Goal: Transaction & Acquisition: Purchase product/service

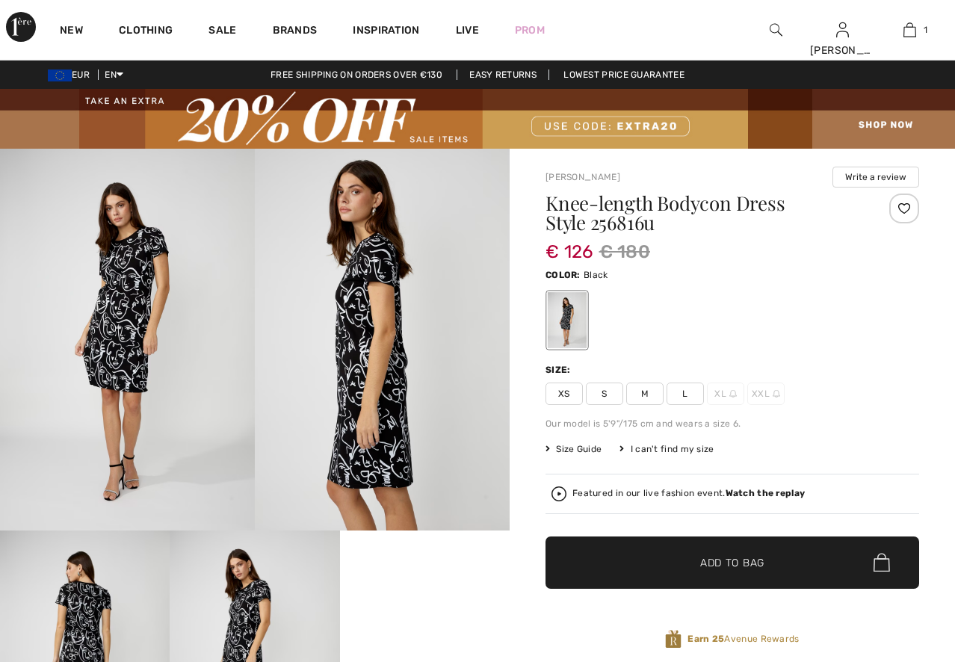
click at [644, 383] on span "M" at bounding box center [644, 394] width 37 height 22
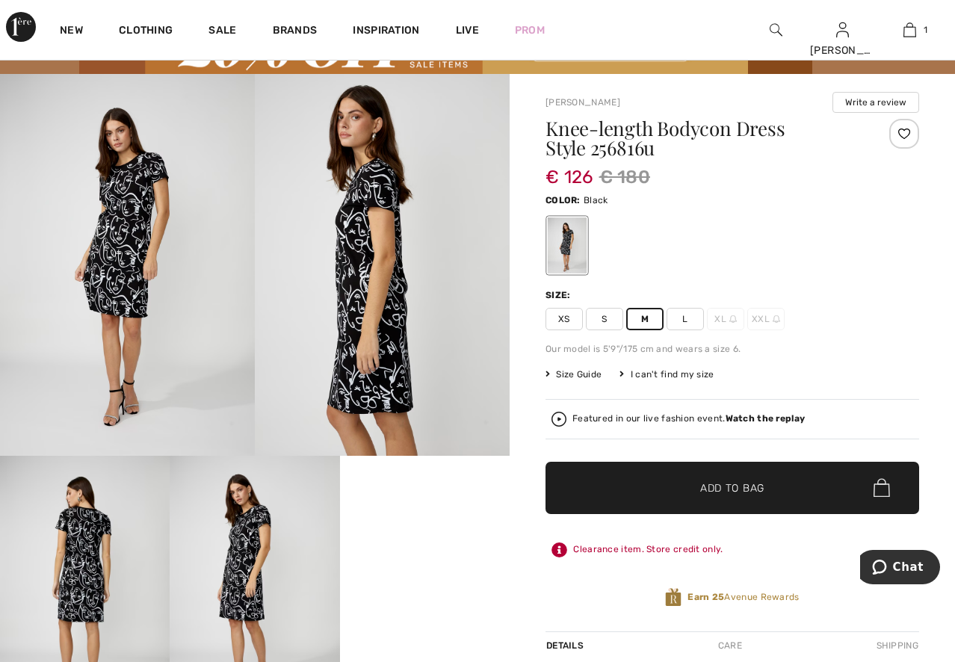
drag, startPoint x: 576, startPoint y: 546, endPoint x: 728, endPoint y: 552, distance: 152.6
click at [728, 552] on div "Clearance item. Store credit only." at bounding box center [733, 550] width 374 height 27
copy div "Clearance item. Store credit only."
click at [783, 552] on div "Clearance item. Store credit only." at bounding box center [733, 550] width 374 height 27
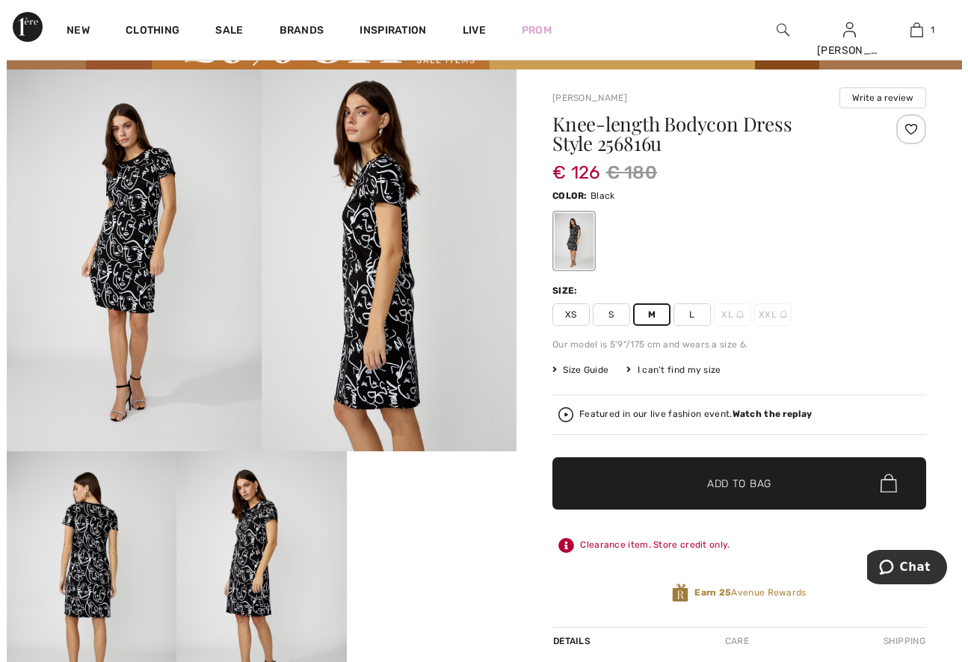
scroll to position [75, 0]
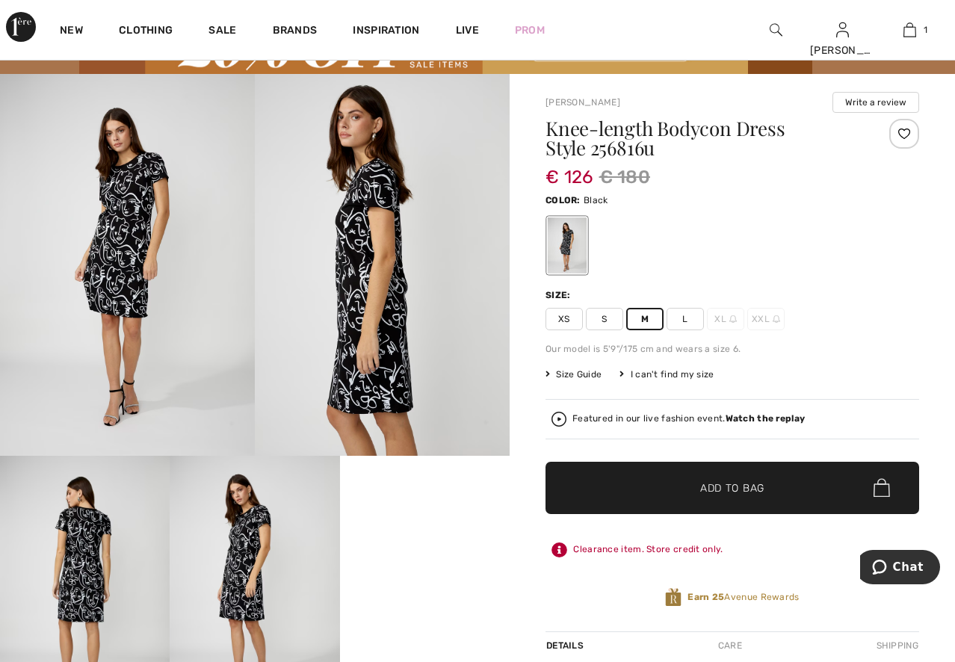
click at [106, 251] on img at bounding box center [127, 265] width 255 height 383
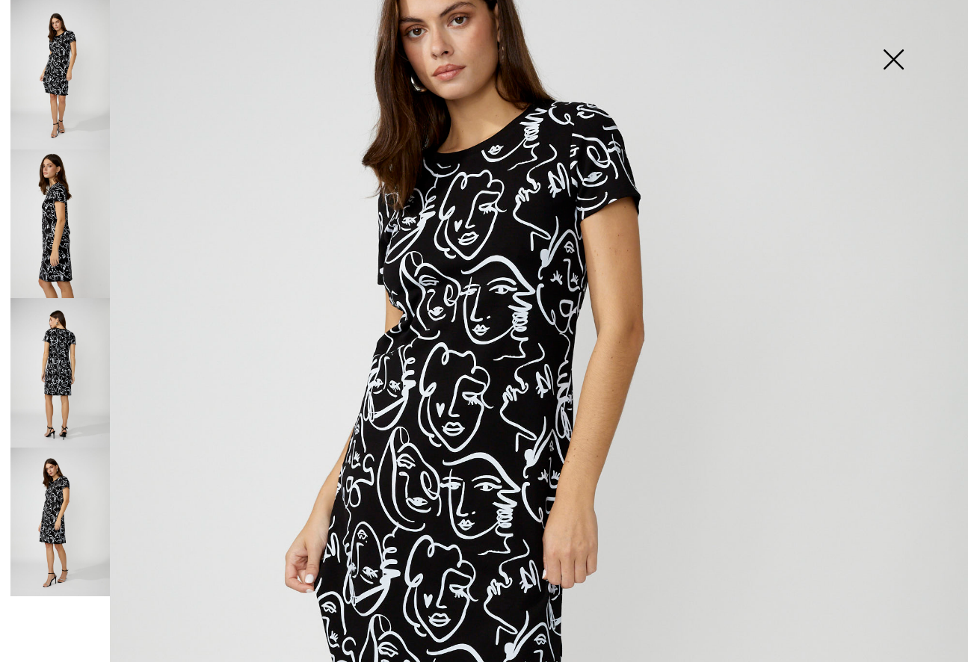
scroll to position [149, 0]
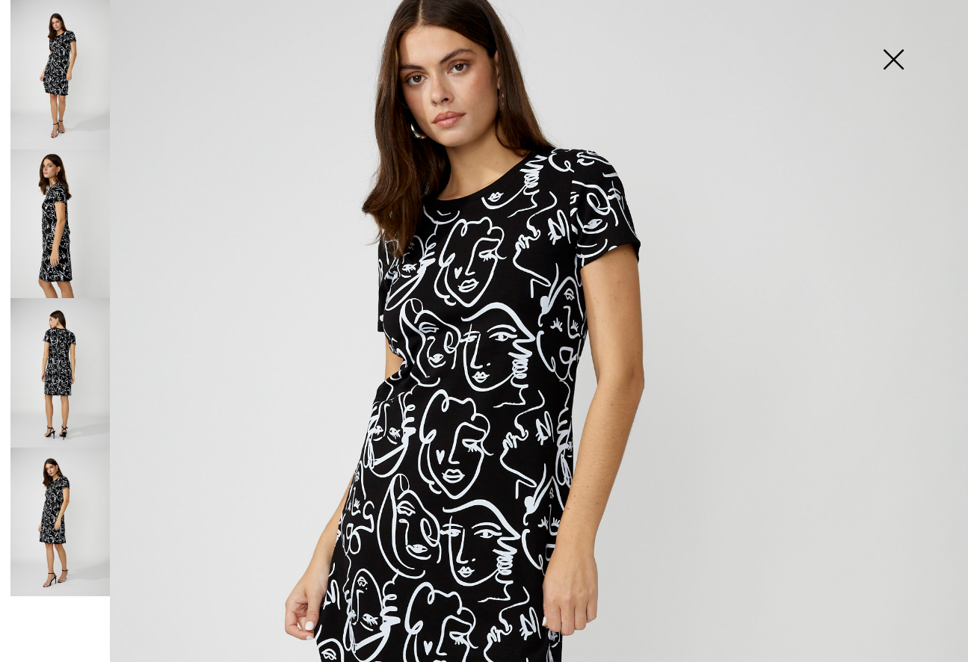
click at [32, 351] on img at bounding box center [59, 372] width 99 height 149
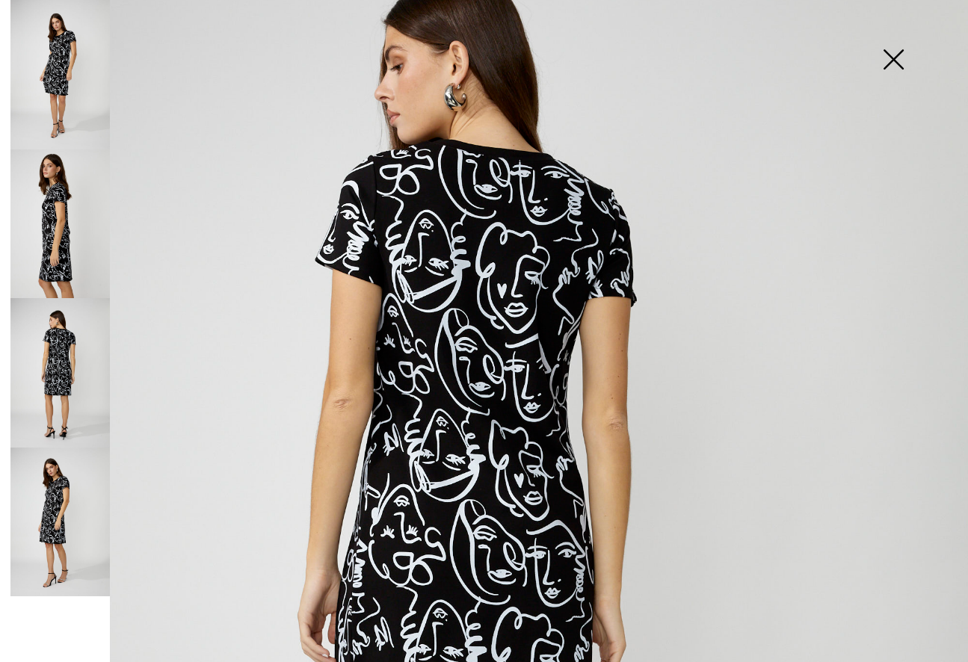
click at [34, 245] on img at bounding box center [59, 223] width 99 height 149
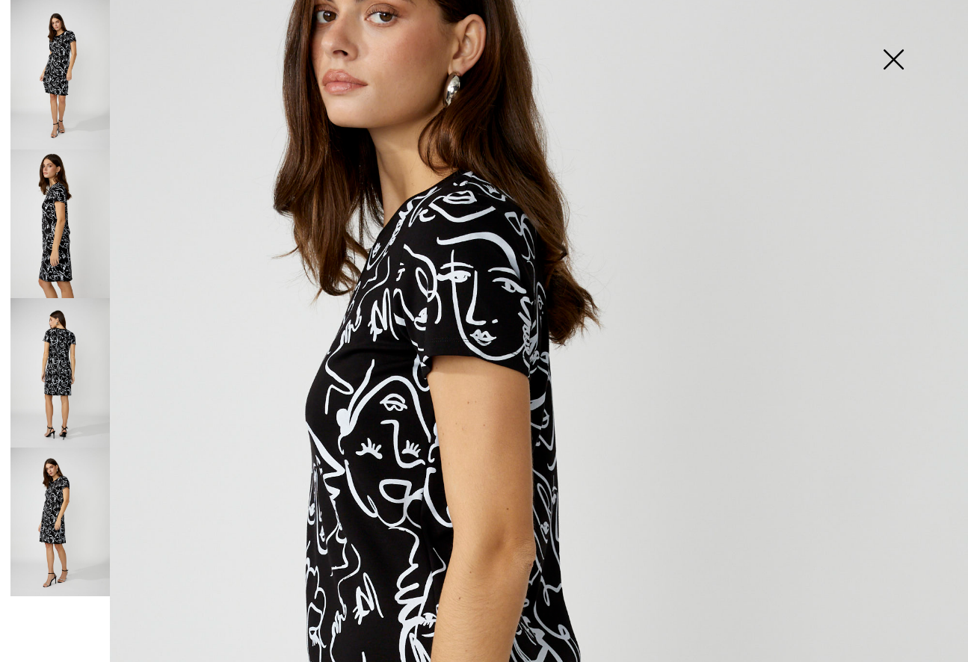
click at [46, 534] on img at bounding box center [59, 522] width 99 height 149
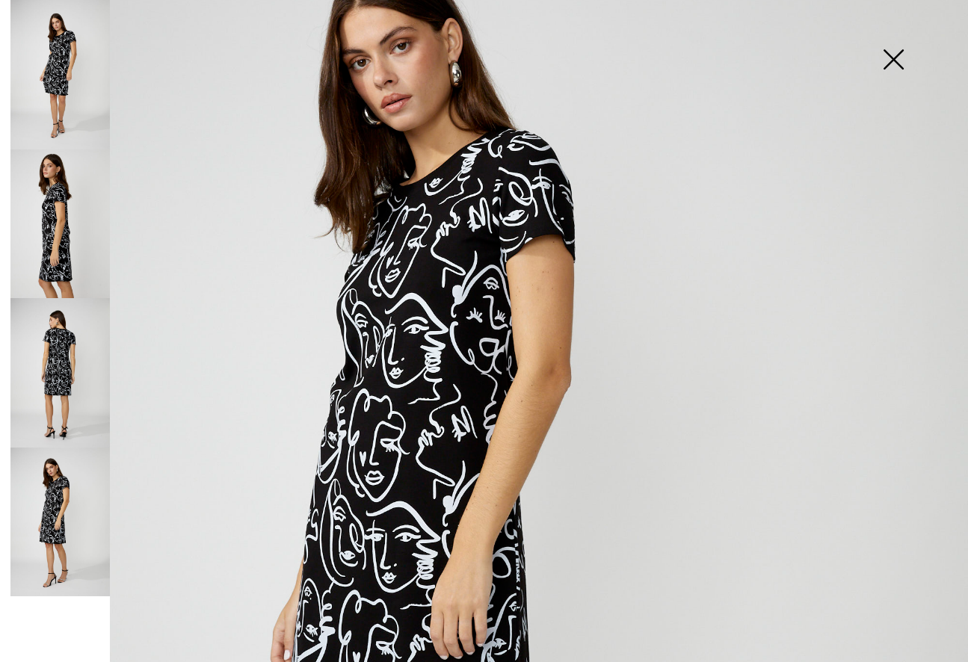
click at [890, 58] on img at bounding box center [893, 60] width 75 height 77
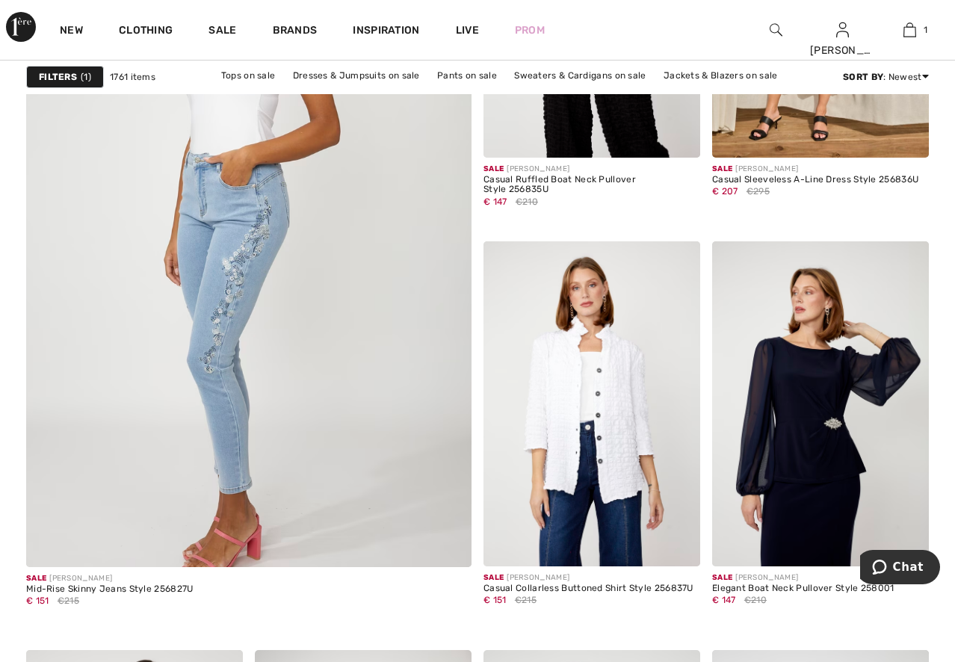
scroll to position [3513, 0]
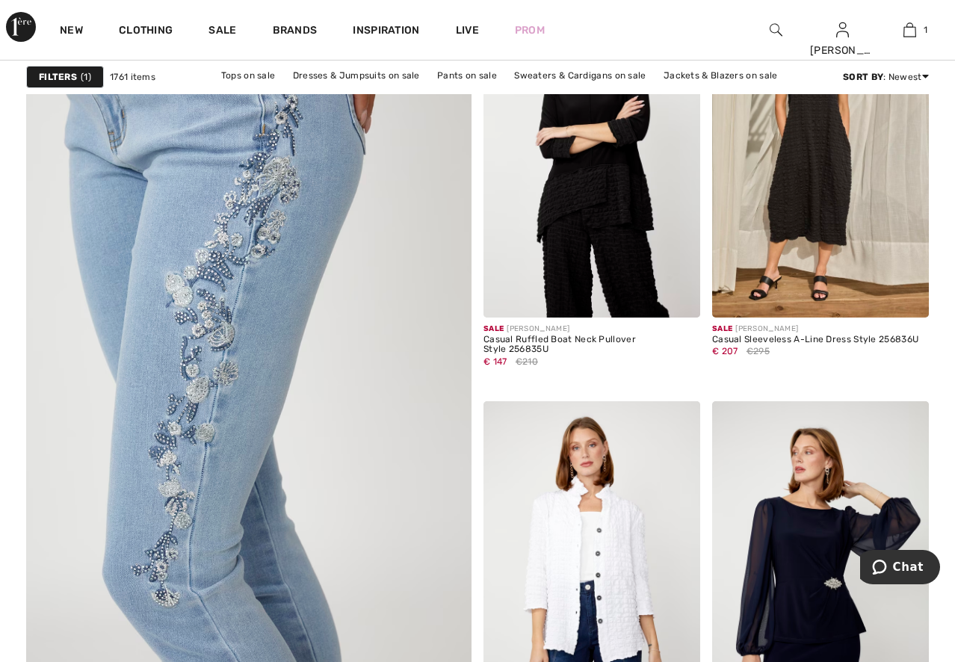
click at [235, 377] on img at bounding box center [248, 394] width 534 height 802
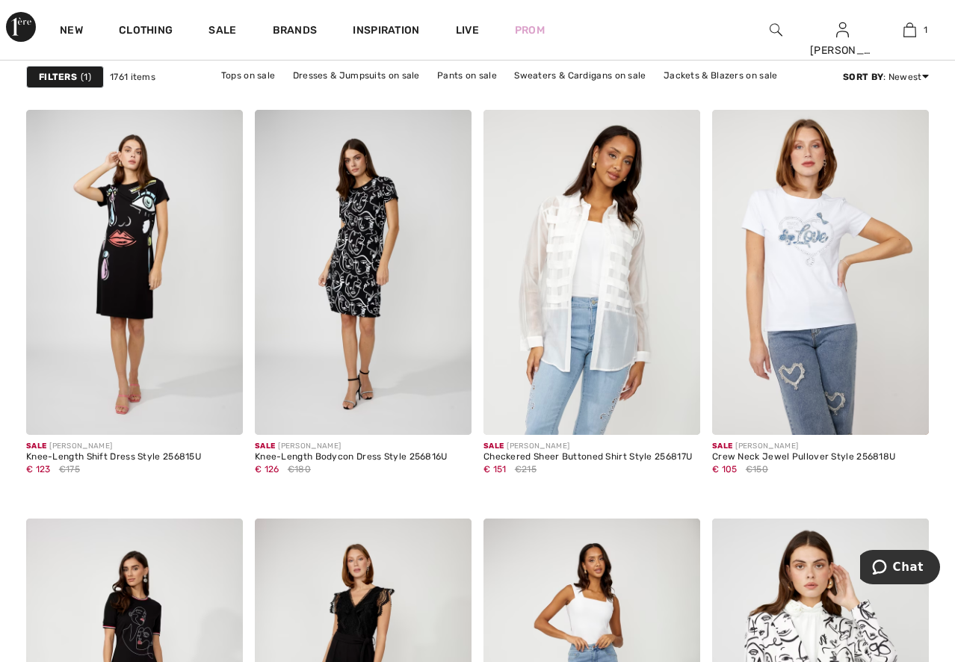
scroll to position [2392, 0]
